Goal: Navigation & Orientation: Find specific page/section

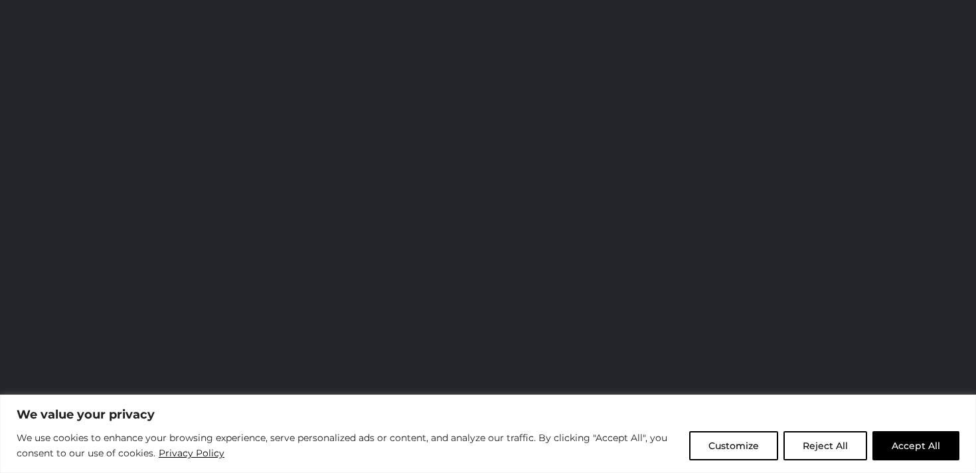
click at [814, 442] on button "Reject All" at bounding box center [825, 445] width 84 height 29
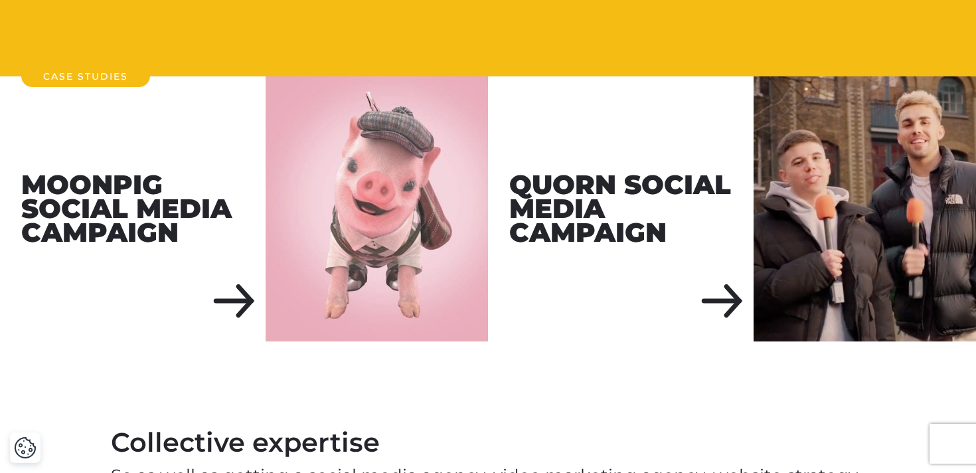
scroll to position [1571, 0]
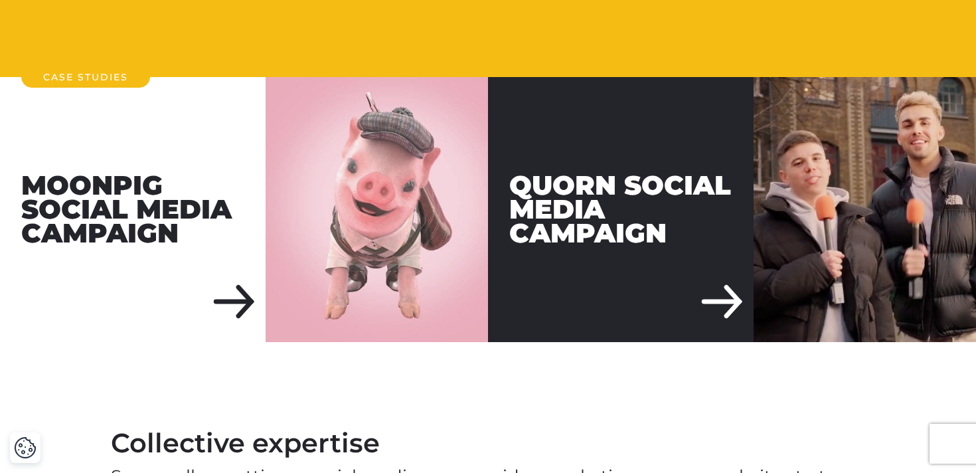
click at [722, 291] on div "Quorn Social Media Campaign" at bounding box center [621, 210] width 266 height 266
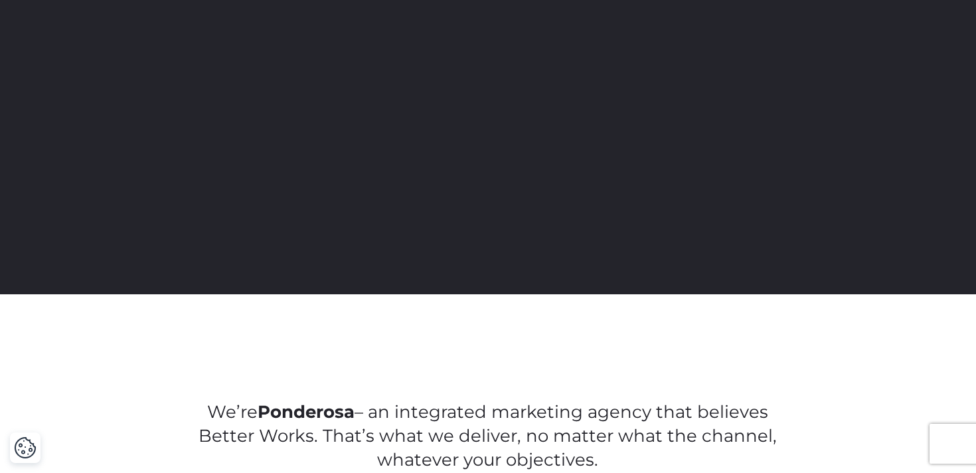
scroll to position [0, 0]
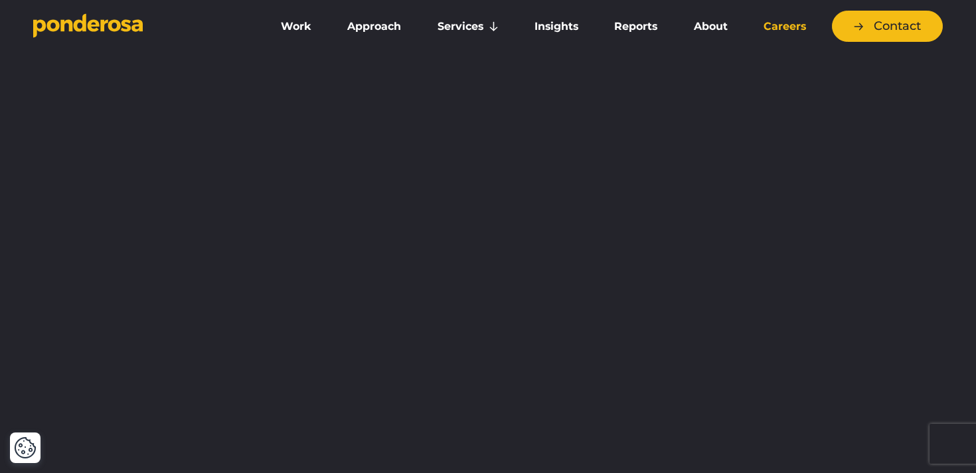
click at [772, 27] on link "Careers" at bounding box center [784, 27] width 73 height 28
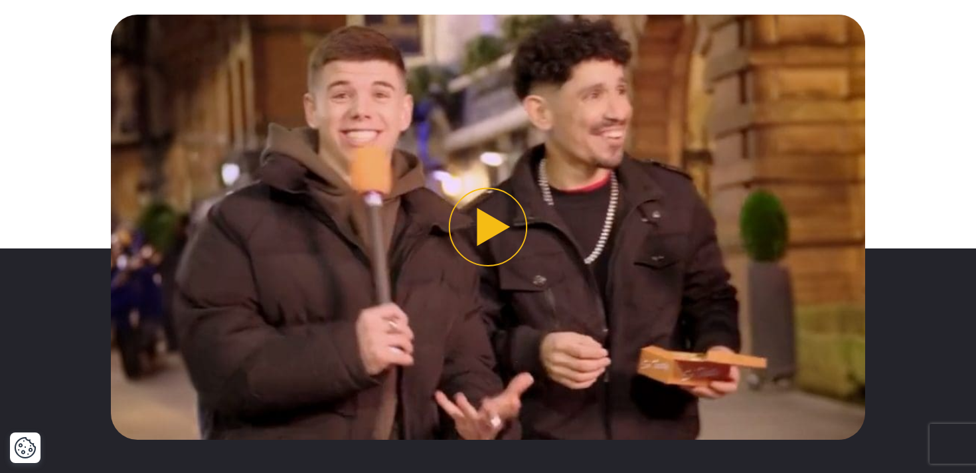
scroll to position [500, 0]
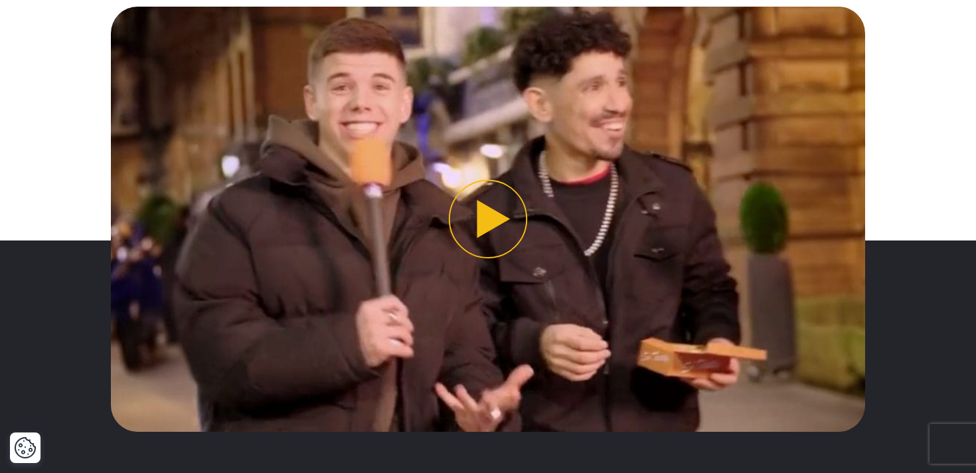
click at [502, 235] on button "Play video" at bounding box center [488, 219] width 755 height 424
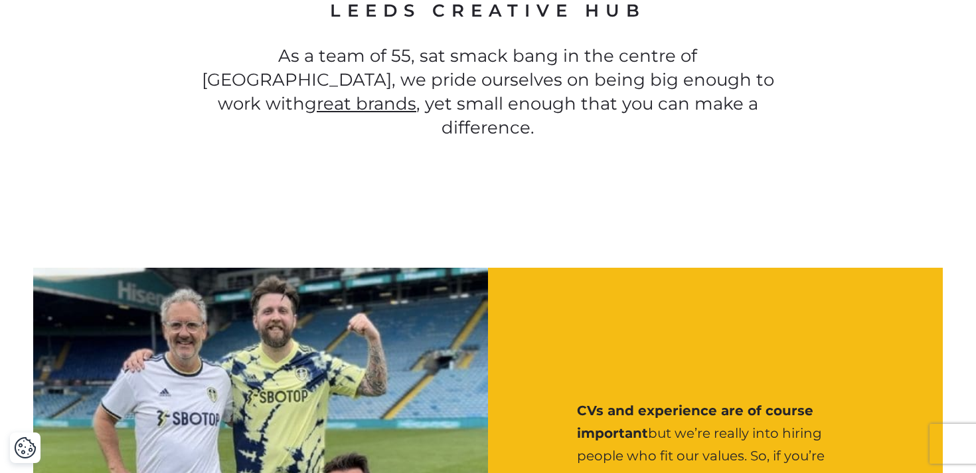
scroll to position [1174, 0]
